Goal: Navigation & Orientation: Find specific page/section

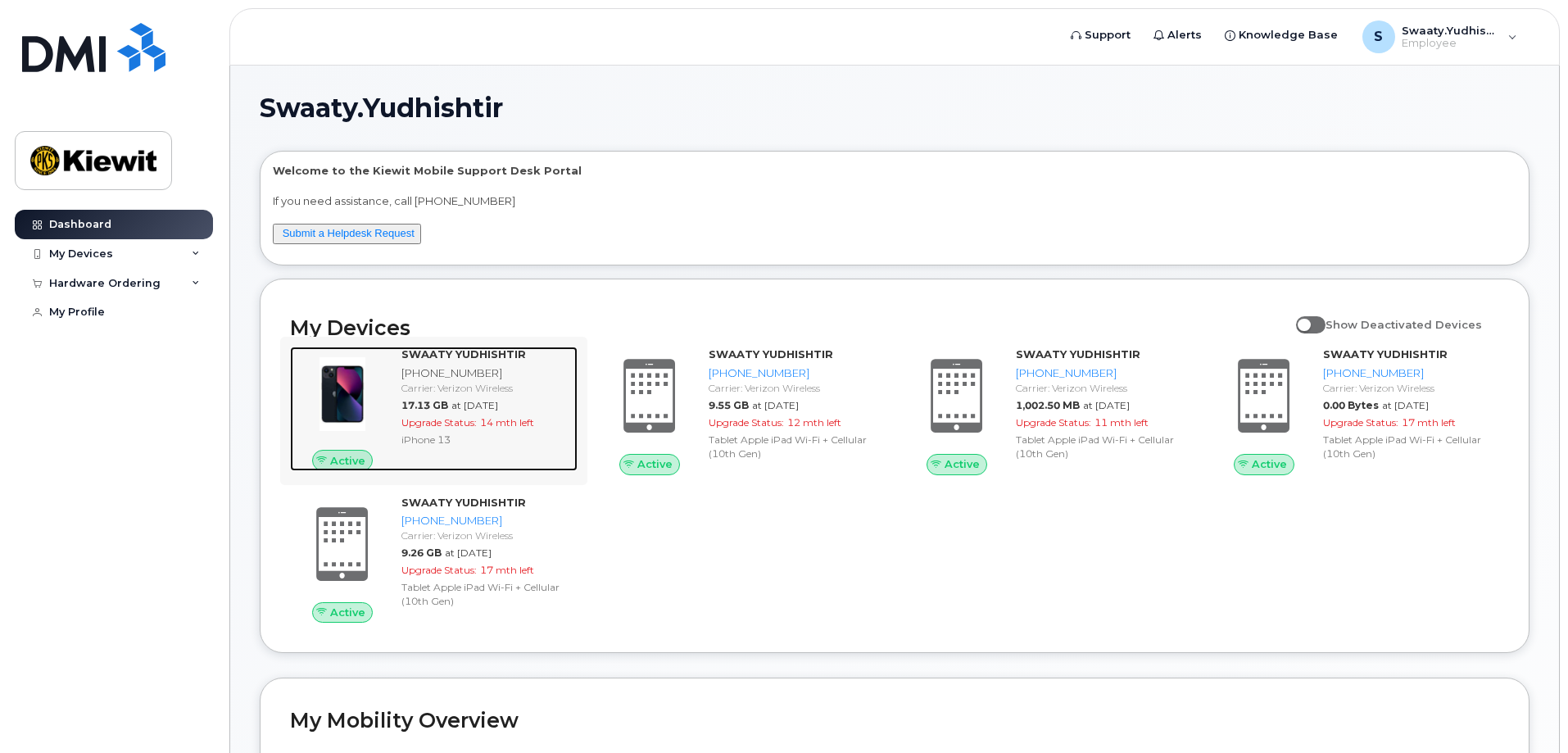
click at [462, 370] on div "[PHONE_NUMBER]" at bounding box center [486, 373] width 170 height 16
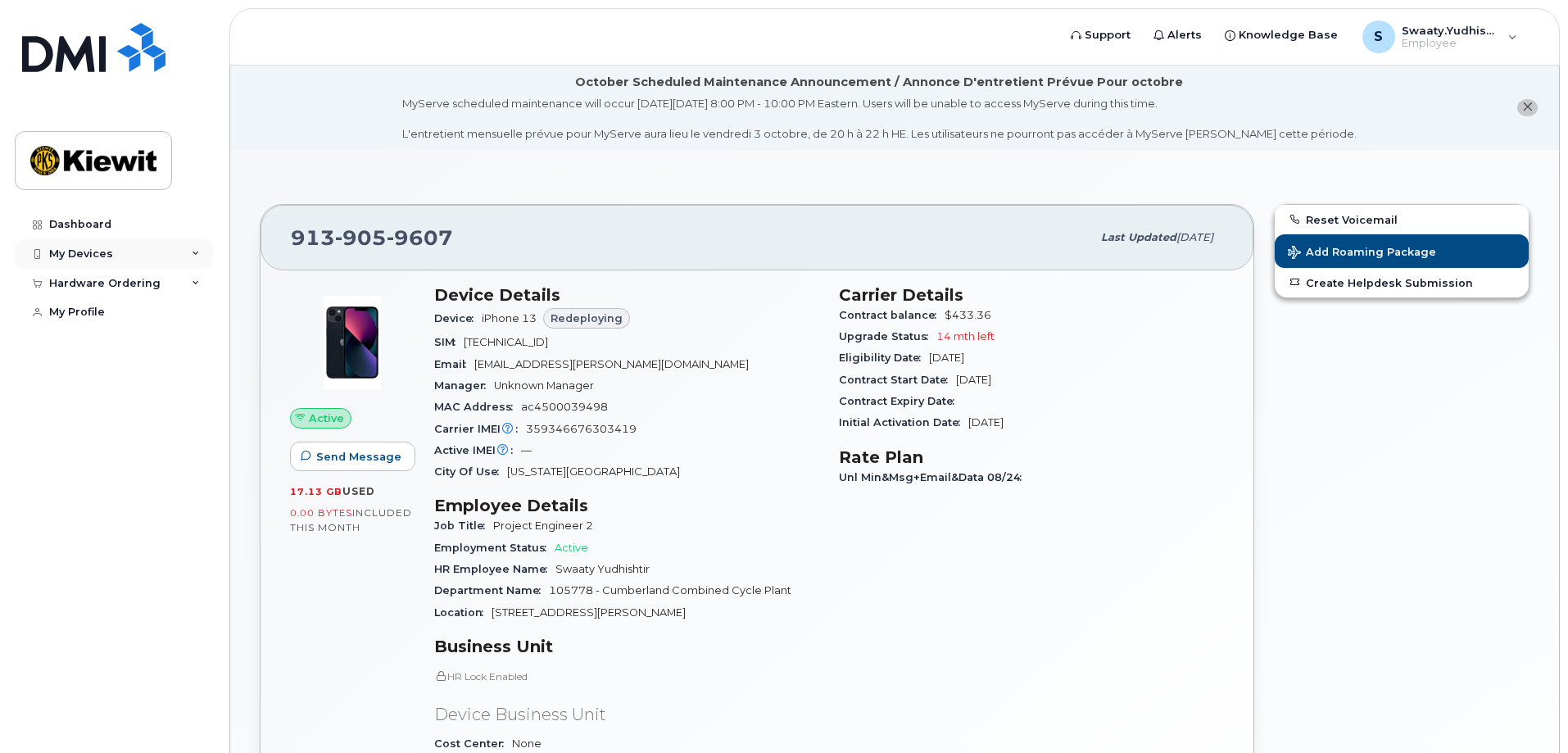
click at [192, 250] on icon at bounding box center [196, 255] width 8 height 8
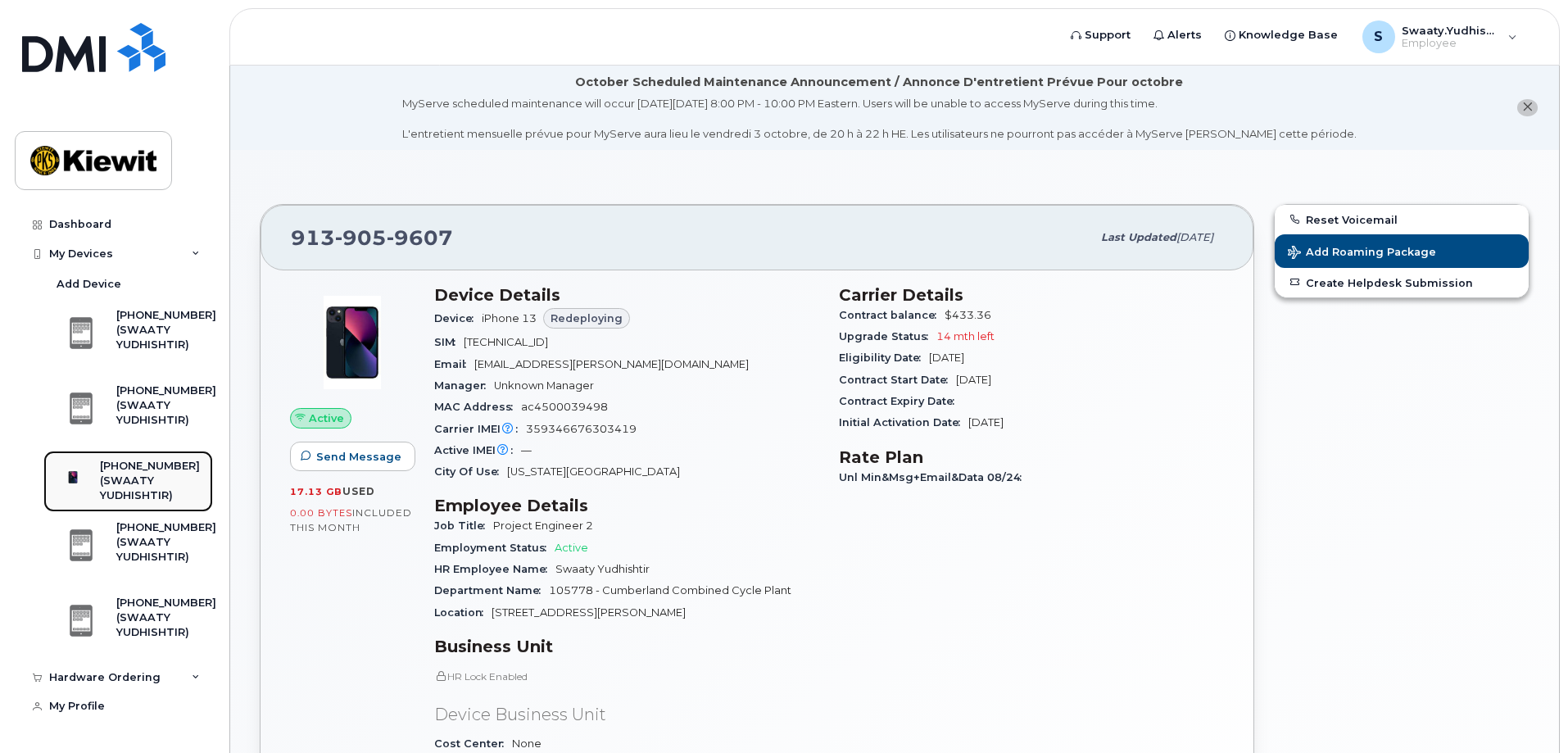
click at [153, 472] on div "[PHONE_NUMBER]" at bounding box center [149, 466] width 100 height 15
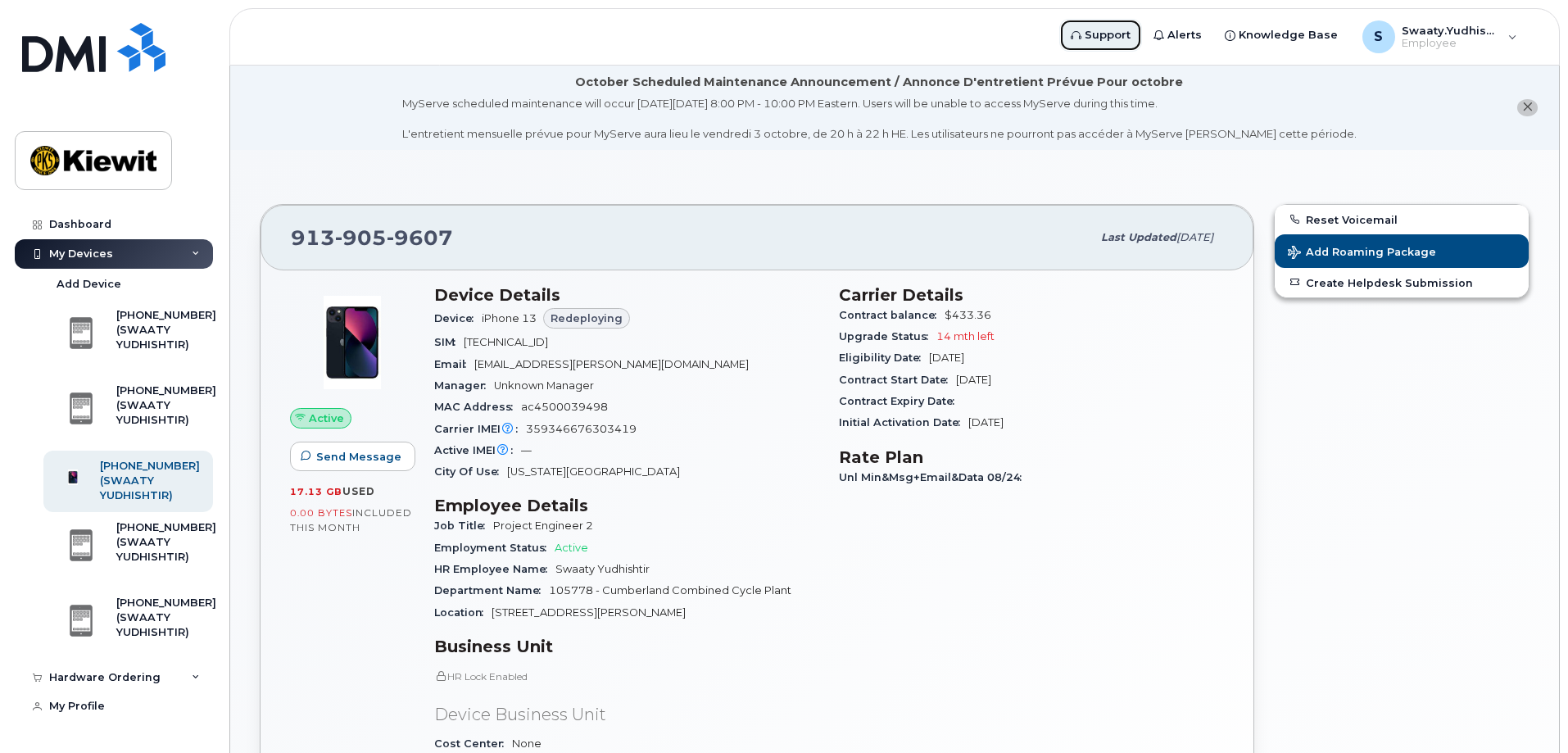
click at [1114, 35] on span "Support" at bounding box center [1108, 35] width 46 height 17
click at [1375, 432] on div "Reset Voicemail Add Roaming Package Create Helpdesk Submission" at bounding box center [1402, 587] width 275 height 786
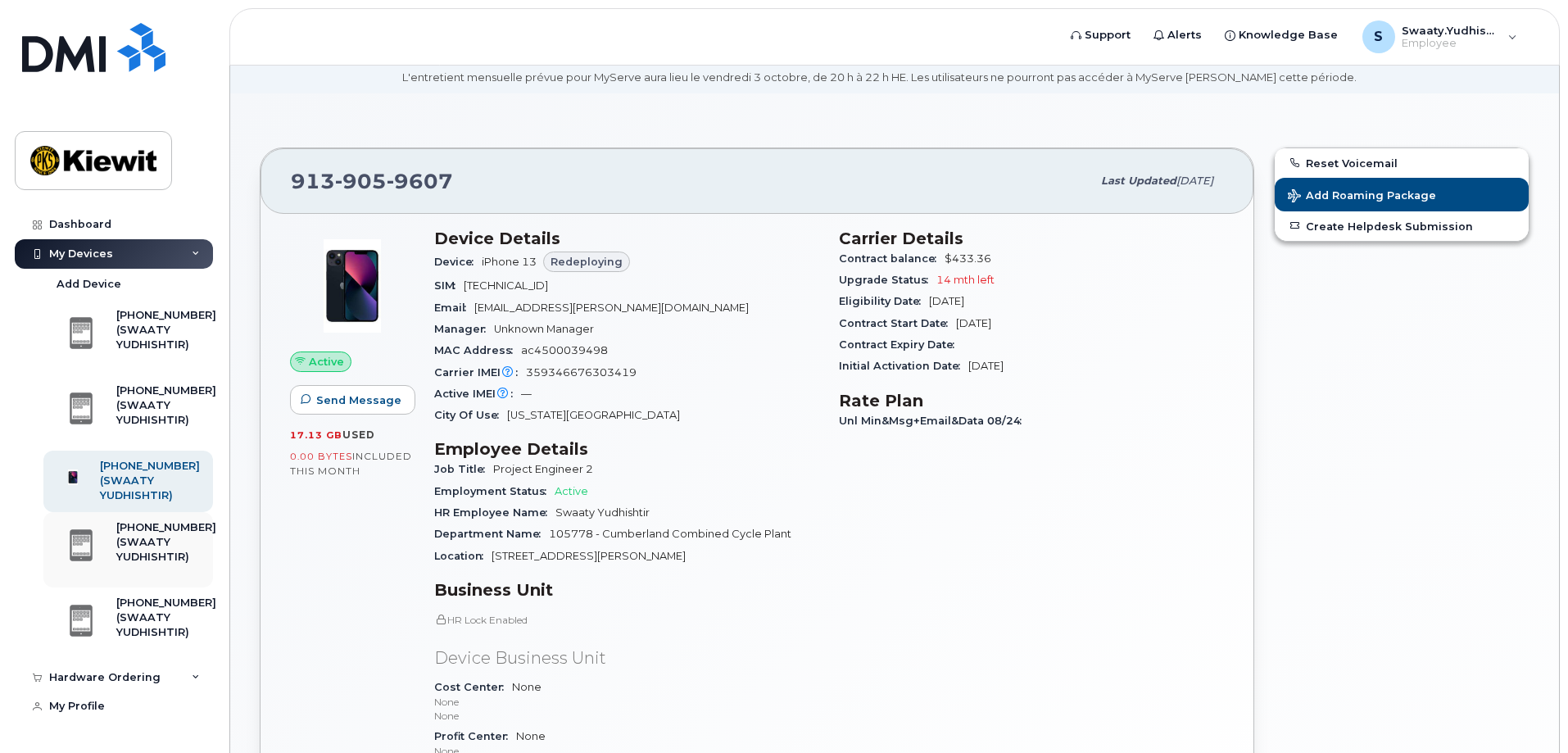
scroll to position [164, 0]
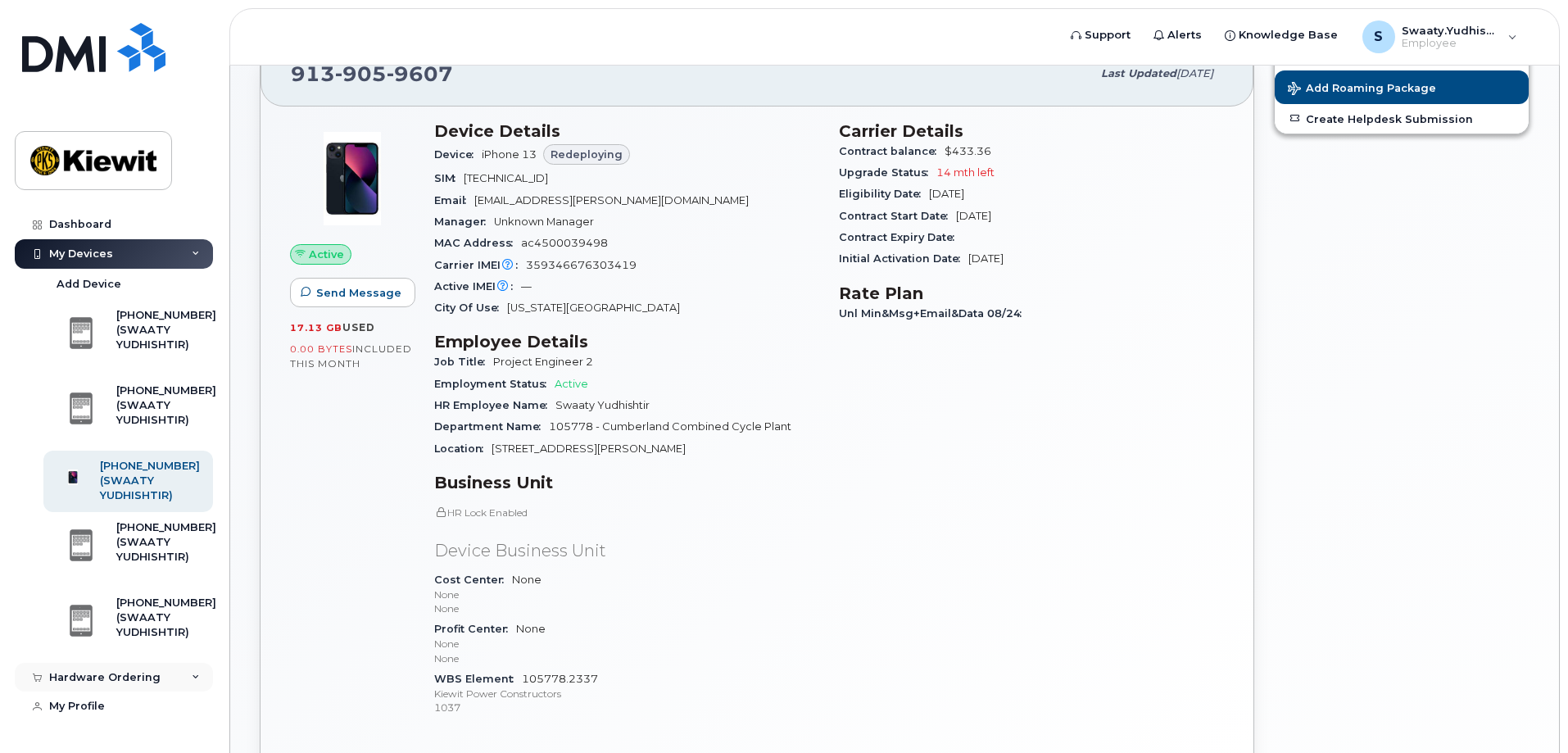
click at [206, 675] on div "Hardware Ordering" at bounding box center [114, 677] width 198 height 29
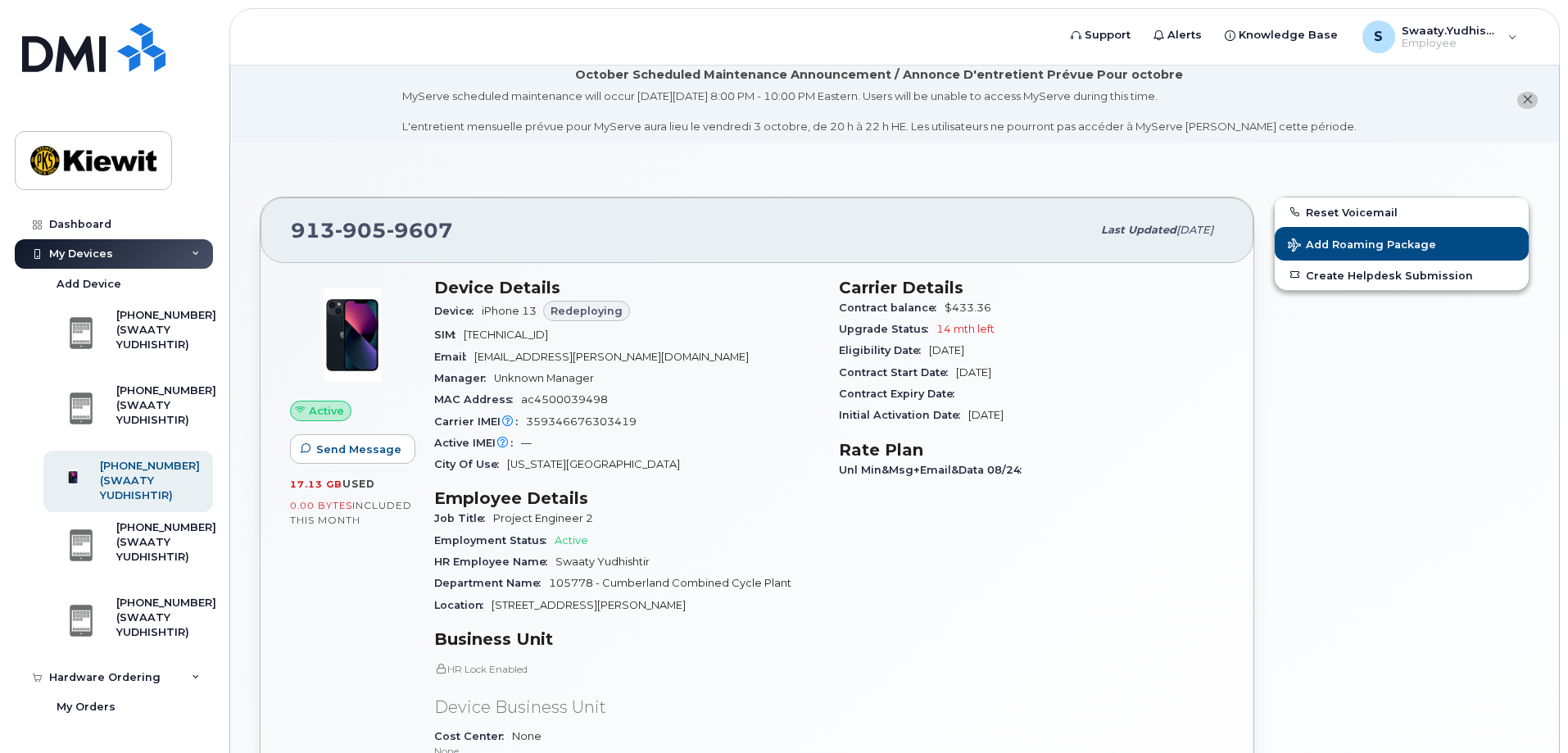
scroll to position [0, 0]
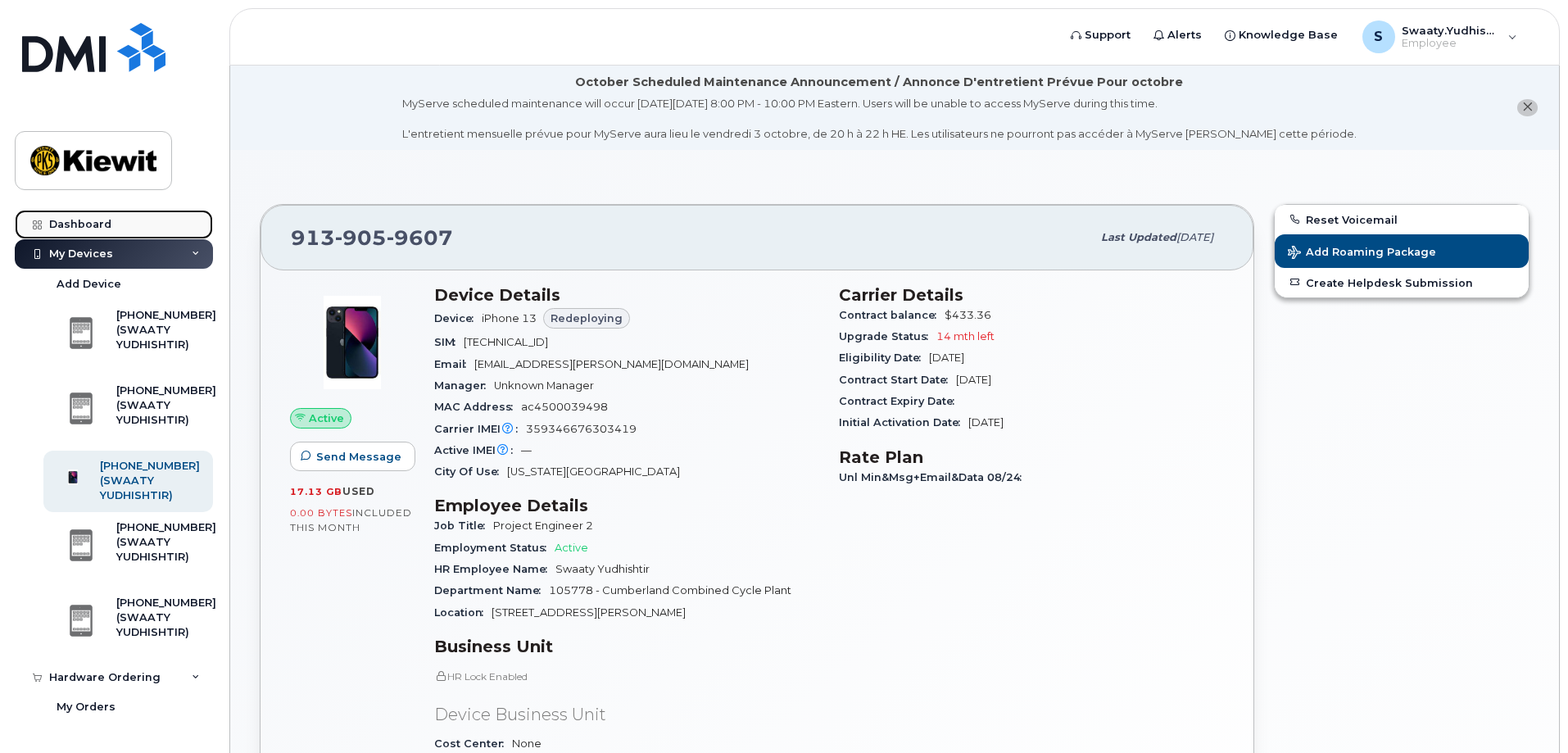
click at [95, 226] on div "Dashboard" at bounding box center [81, 224] width 62 height 13
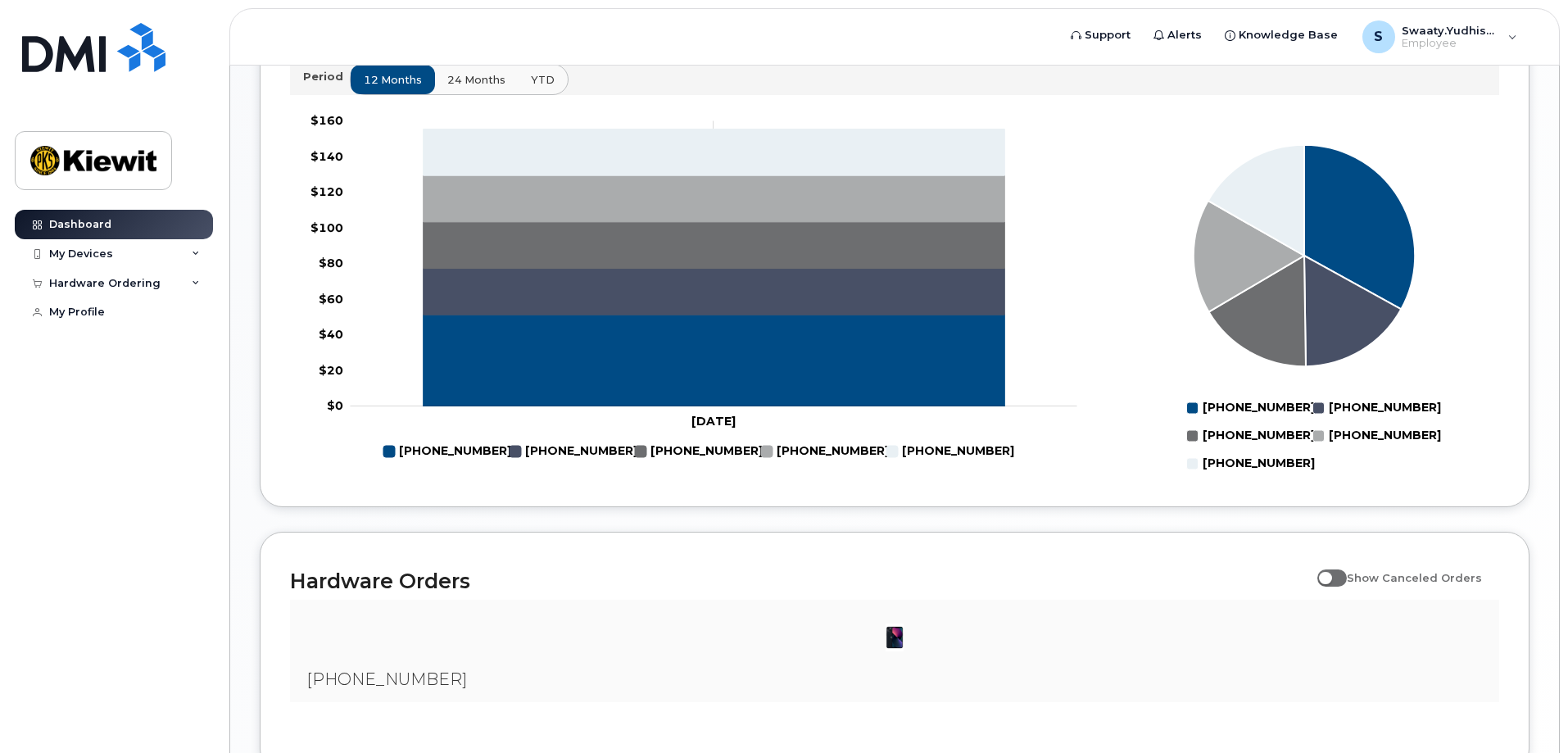
scroll to position [907, 0]
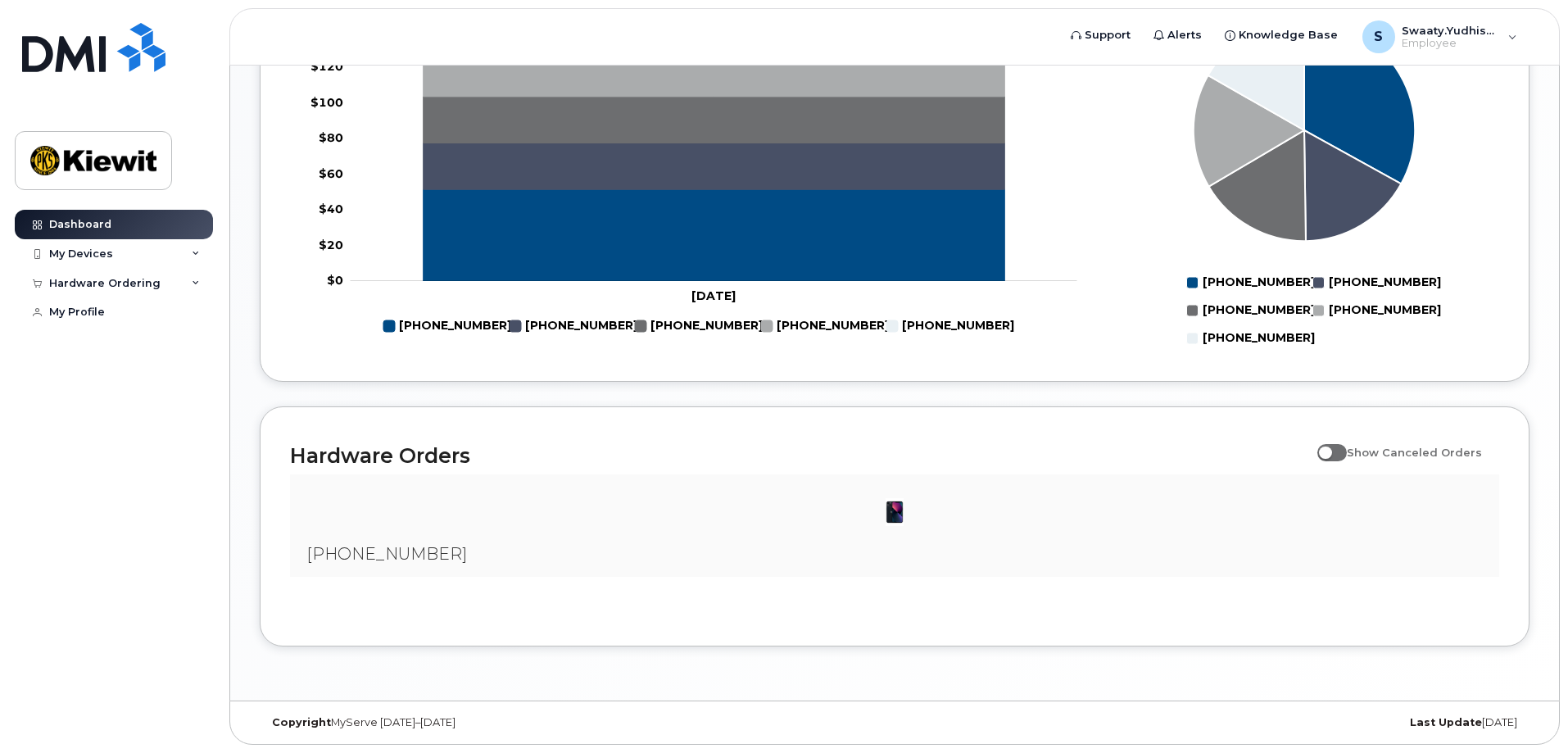
click at [350, 546] on span "[PHONE_NUMBER]" at bounding box center [386, 554] width 160 height 19
click at [884, 505] on img at bounding box center [894, 512] width 33 height 33
click at [65, 310] on div "My Profile" at bounding box center [77, 313] width 55 height 13
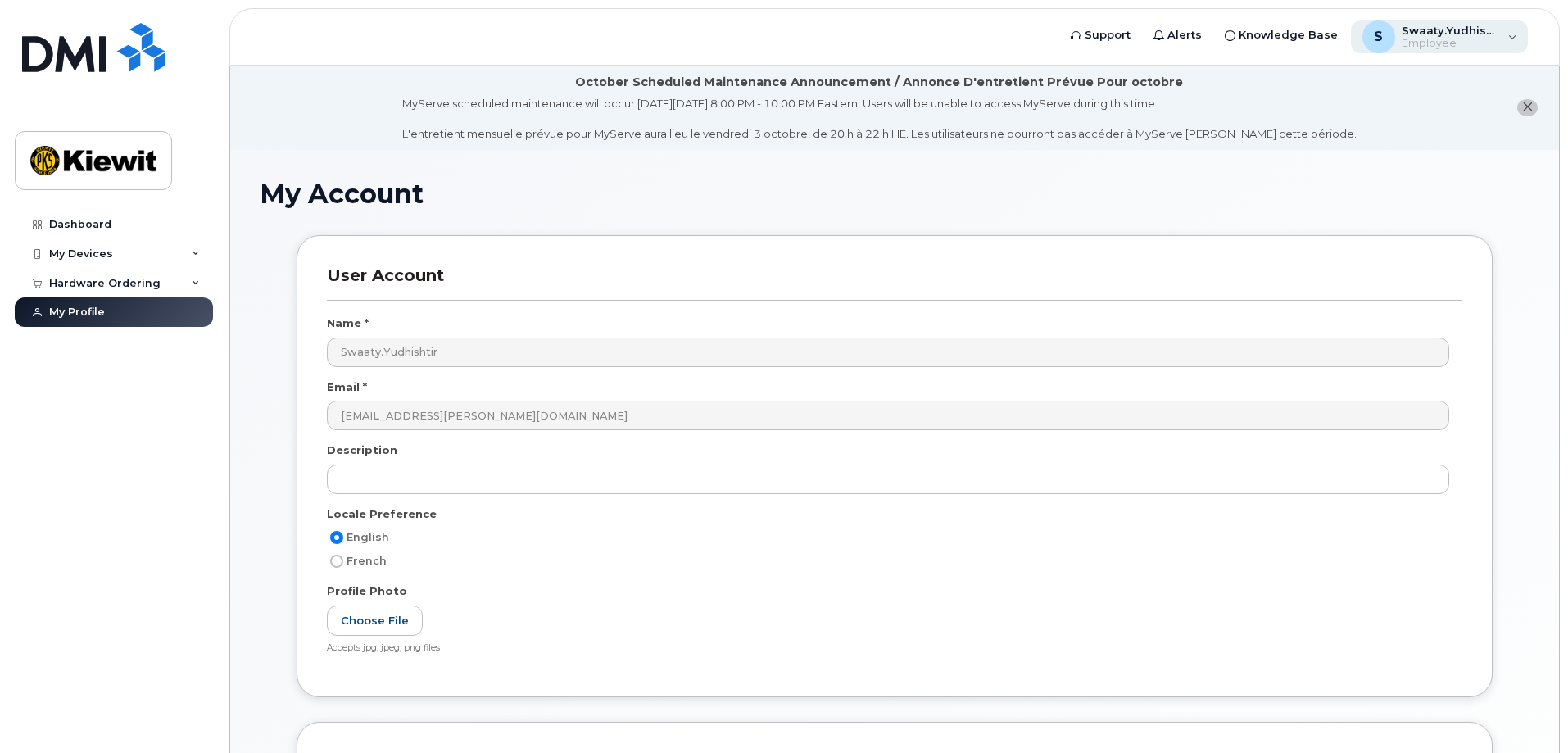
click at [1513, 39] on div "S Swaaty.Yudhishtir Employee" at bounding box center [1440, 36] width 178 height 33
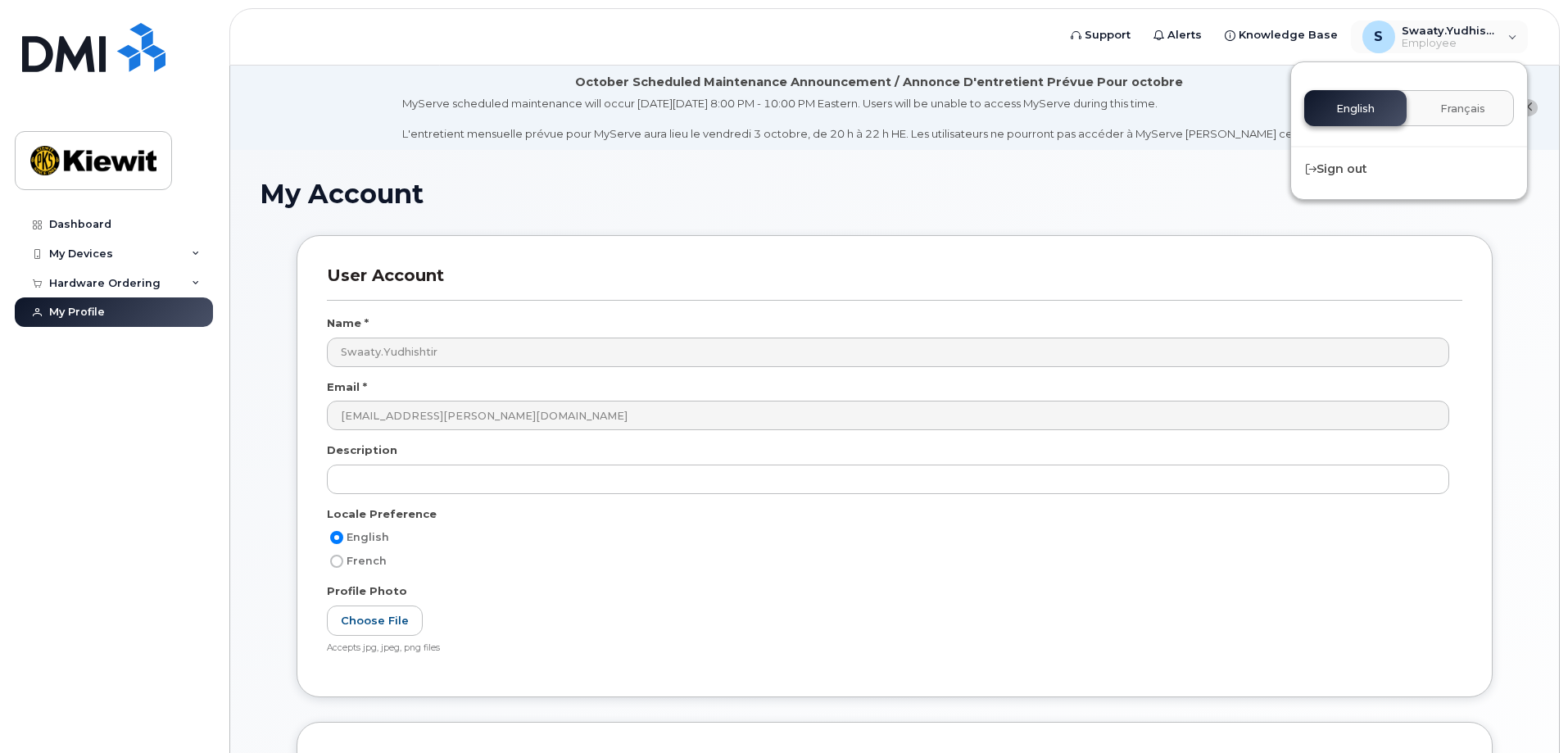
click at [620, 227] on div "My Account" at bounding box center [894, 207] width 1270 height 55
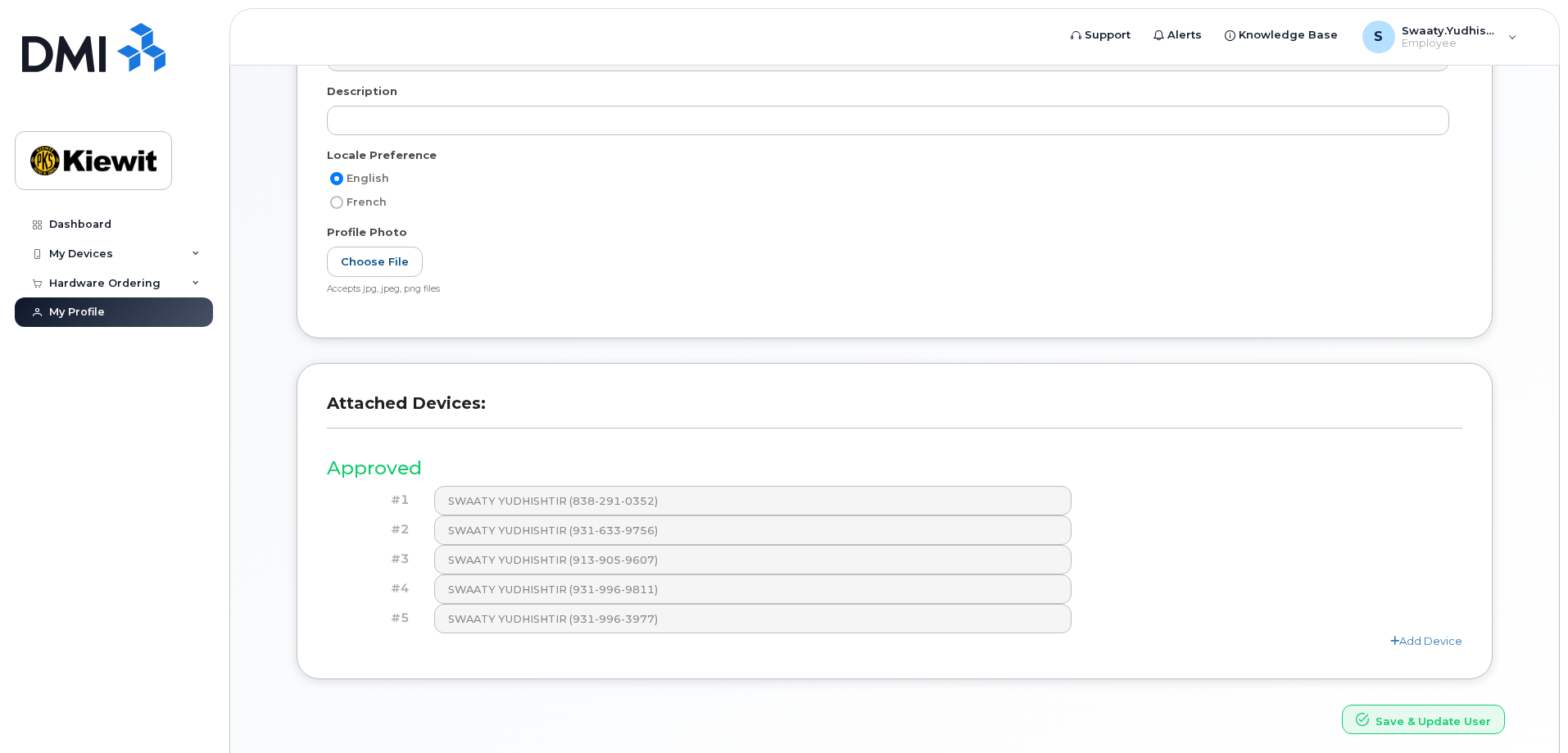
scroll to position [422, 0]
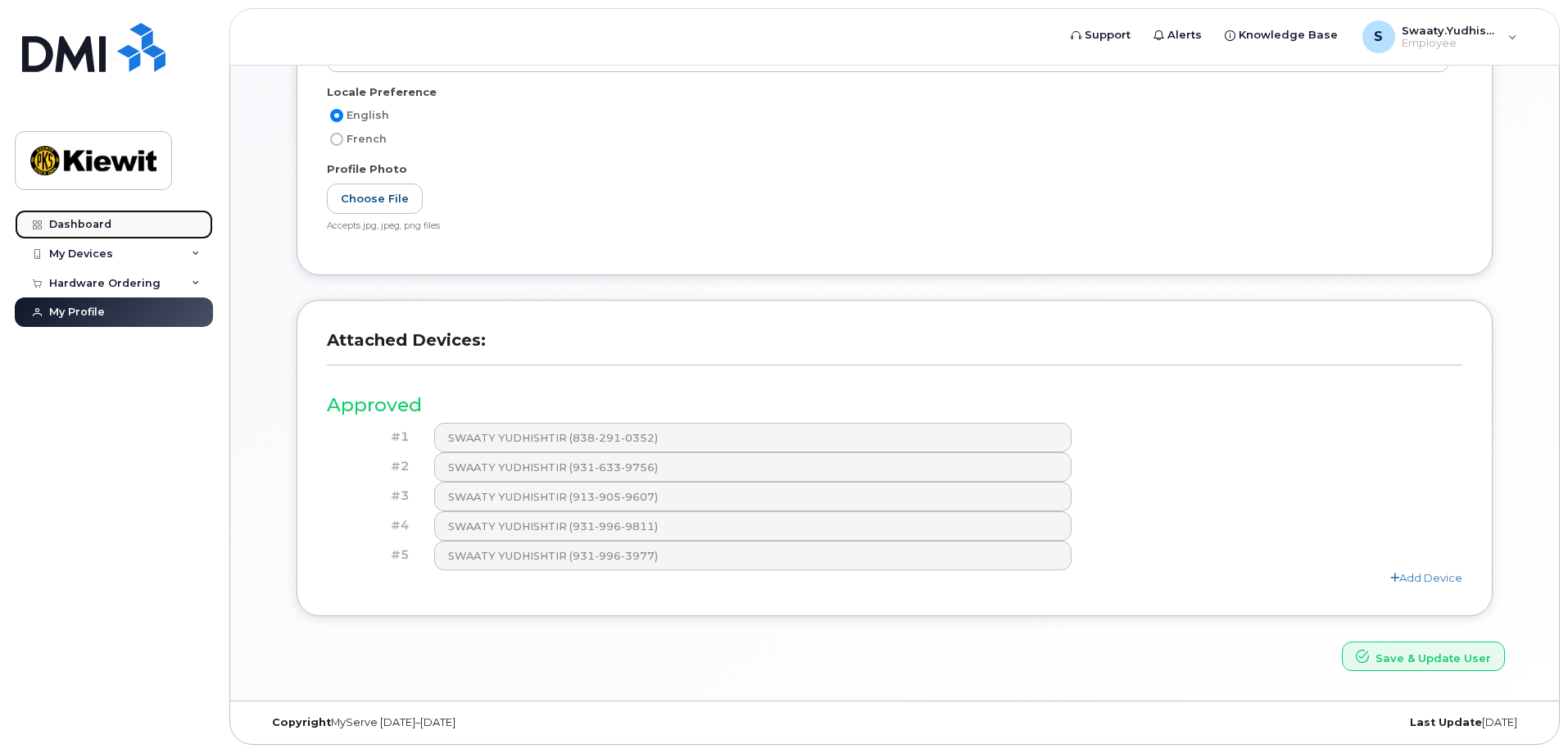
click at [72, 227] on div "Dashboard" at bounding box center [81, 224] width 62 height 13
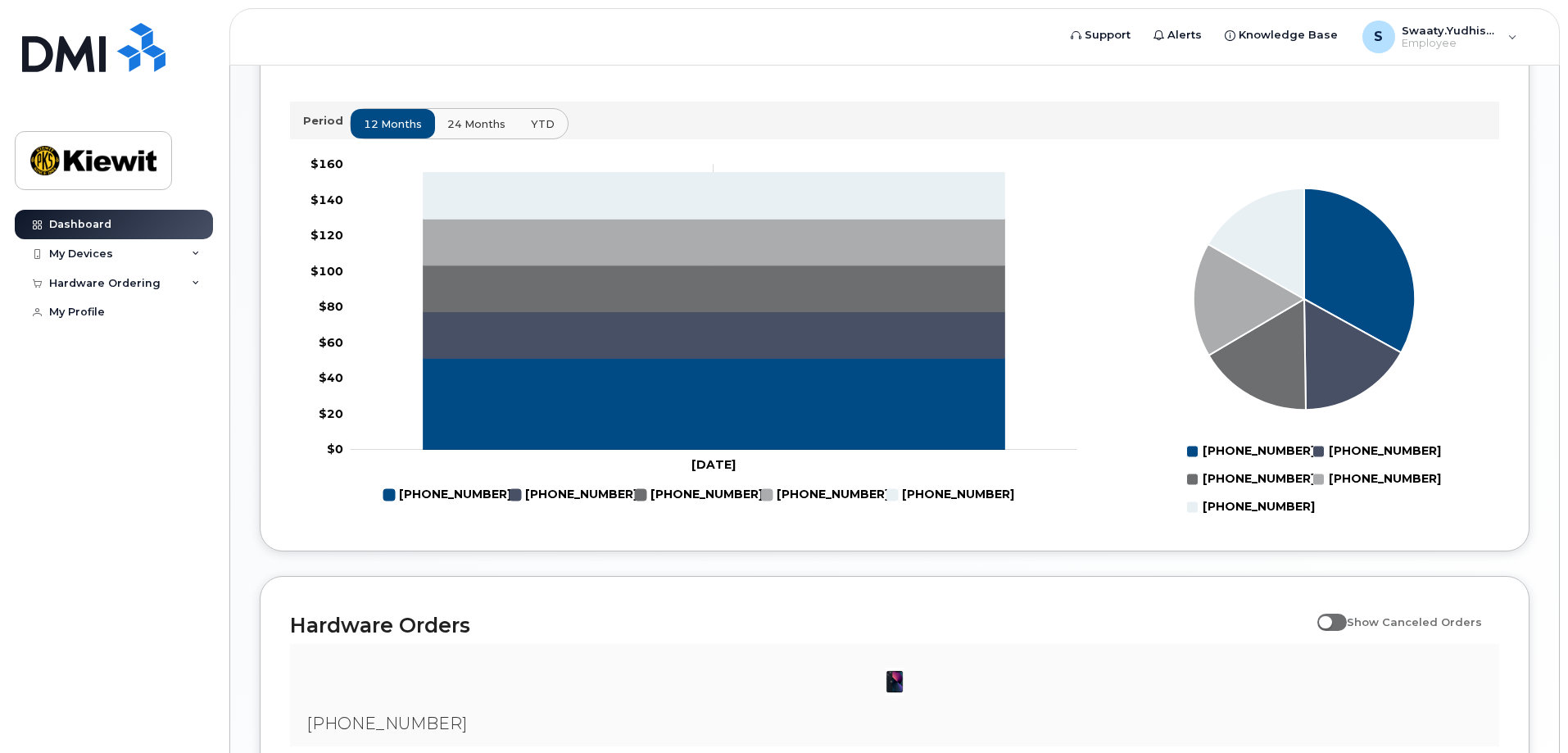
scroll to position [738, 0]
